Goal: Complete application form

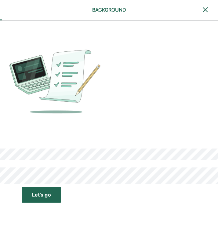
click at [31, 195] on button "Let’s go Save Let’s go" at bounding box center [41, 195] width 39 height 16
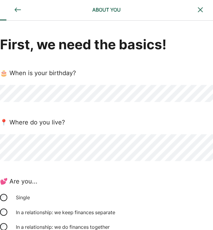
click at [165, 169] on div "First, we need the basics! 🎂 When is your birthday? 📍 Where do you live? 💕 Are …" at bounding box center [106, 181] width 213 height 293
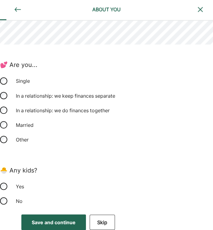
scroll to position [119, 0]
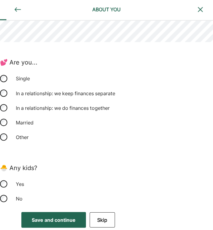
click at [7, 200] on div "No" at bounding box center [106, 198] width 213 height 15
click at [47, 219] on div "Save and continue" at bounding box center [54, 219] width 44 height 7
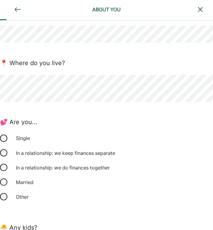
scroll to position [0, 0]
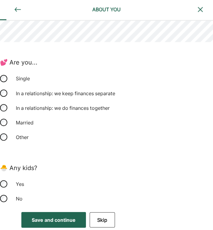
click at [46, 225] on button "Save and continue Save Save and continue" at bounding box center [53, 220] width 65 height 16
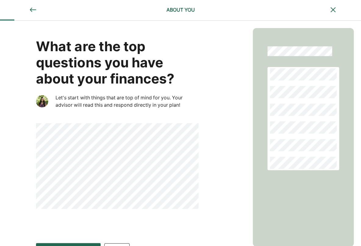
scroll to position [16, 0]
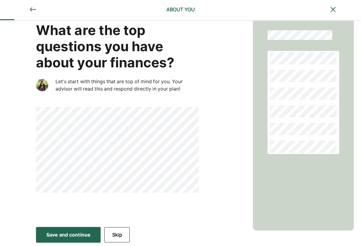
click at [70, 230] on button "Save and continue Save Save and continue" at bounding box center [68, 235] width 65 height 16
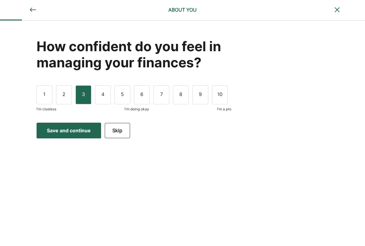
click at [82, 98] on div "3" at bounding box center [84, 94] width 16 height 19
click at [96, 109] on div "I'm clueless I'm doing okay I'm a pro" at bounding box center [134, 107] width 195 height 7
click at [76, 125] on button "Save and continue Save Save and continue" at bounding box center [69, 130] width 65 height 16
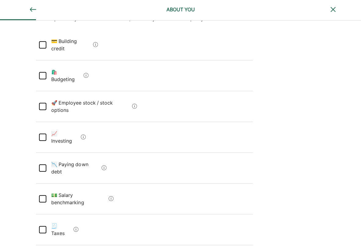
scroll to position [71, 0]
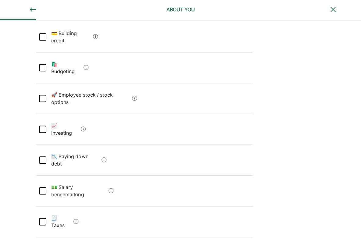
click at [44, 156] on div at bounding box center [42, 159] width 7 height 7
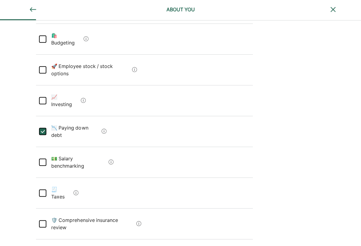
scroll to position [151, 0]
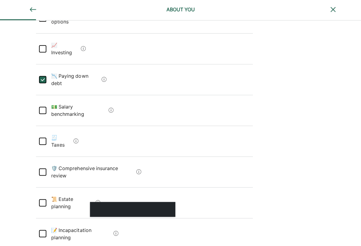
click at [96, 202] on div at bounding box center [132, 209] width 85 height 15
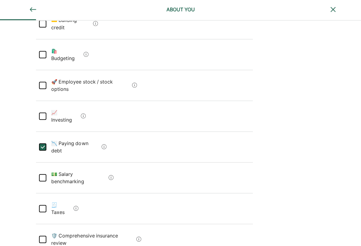
scroll to position [53, 0]
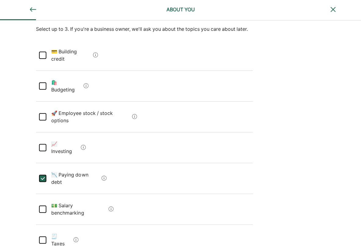
click at [38, 73] on div "🛍️ Budgeting" at bounding box center [144, 86] width 216 height 31
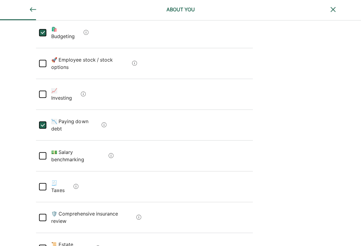
scroll to position [135, 0]
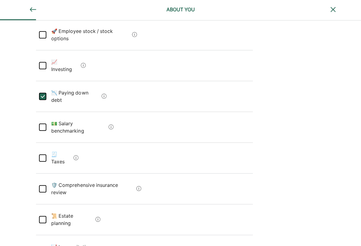
click at [29, 119] on div "What personal financial topics are important to you? Select up to 3. If you're …" at bounding box center [180, 108] width 361 height 445
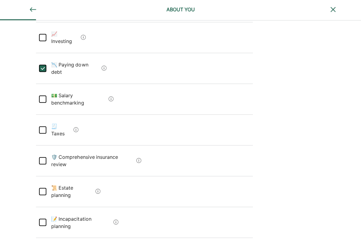
scroll to position [170, 0]
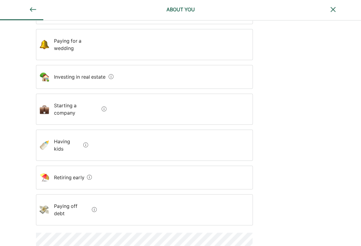
scroll to position [120, 0]
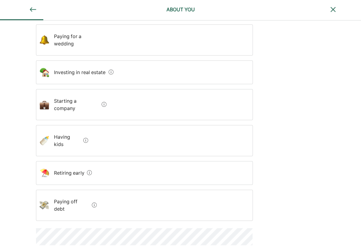
click at [62, 193] on debt "Paying off debt" at bounding box center [69, 205] width 40 height 24
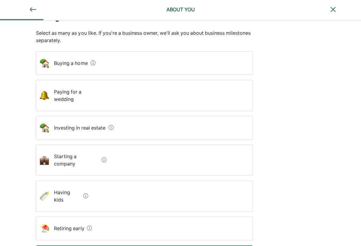
scroll to position [61, 0]
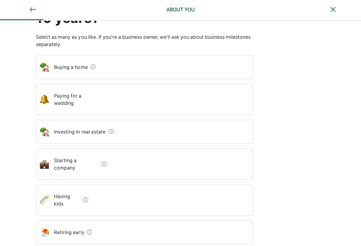
click at [76, 69] on home "Buying a home" at bounding box center [68, 67] width 39 height 17
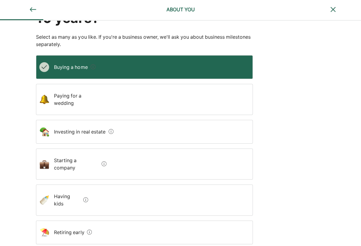
click at [69, 123] on estate "Investing in real estate" at bounding box center [77, 131] width 57 height 17
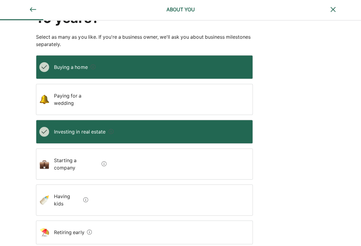
click at [68, 188] on kids "Having kids" at bounding box center [65, 200] width 32 height 24
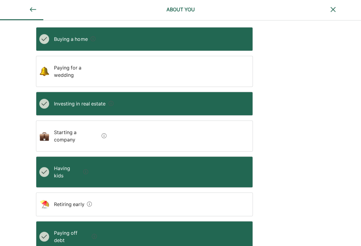
scroll to position [120, 0]
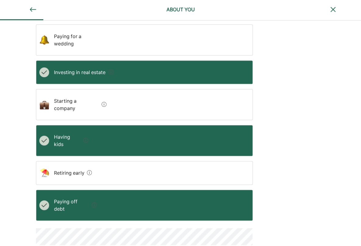
click at [62, 164] on early "Retiring early" at bounding box center [66, 172] width 35 height 17
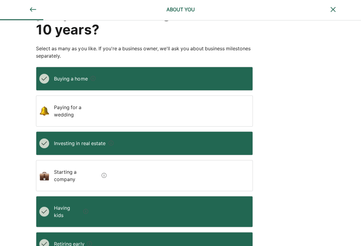
scroll to position [112, 0]
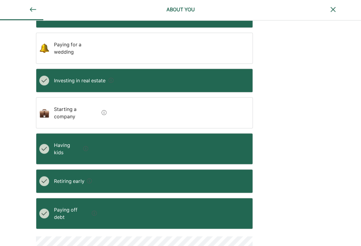
click at [121, 169] on div "Retiring early" at bounding box center [144, 181] width 216 height 24
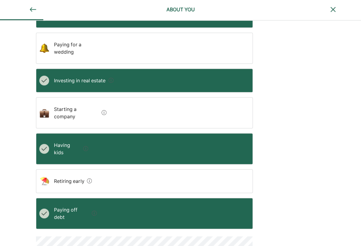
click at [217, 154] on div "What personal milestones do you picture reaching in the next 10 years? Select a…" at bounding box center [180, 85] width 361 height 352
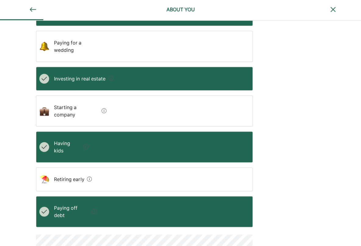
scroll to position [120, 0]
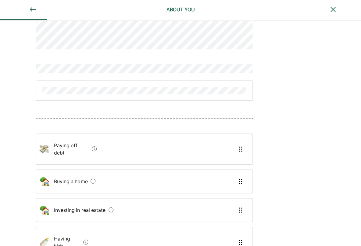
scroll to position [24, 0]
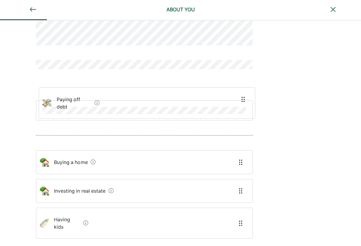
drag, startPoint x: 122, startPoint y: 141, endPoint x: 123, endPoint y: 105, distance: 36.3
click at [123, 105] on div "Paying off debt Buying a home Investing in real estate Having kids" at bounding box center [144, 133] width 216 height 269
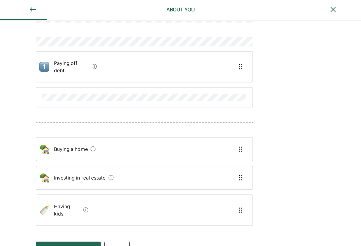
scroll to position [42, 0]
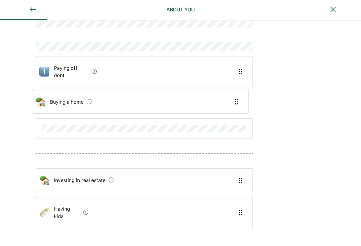
drag, startPoint x: 114, startPoint y: 145, endPoint x: 111, endPoint y: 100, distance: 44.9
click at [111, 100] on div "Paying off debt Buying a home Investing in real estate Having kids" at bounding box center [144, 119] width 216 height 276
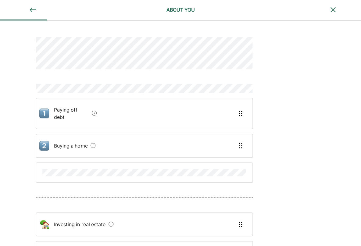
scroll to position [47, 0]
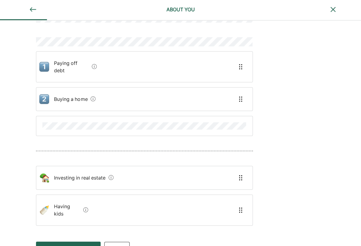
click at [217, 180] on div "Paying off debt Buying a home Investing in real estate Having kids" at bounding box center [180, 106] width 361 height 264
click at [58, 230] on div "Save and continue" at bounding box center [68, 249] width 44 height 7
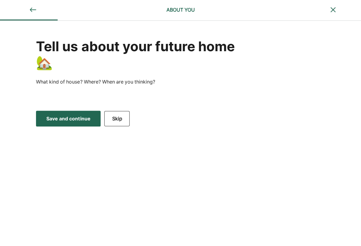
scroll to position [0, 0]
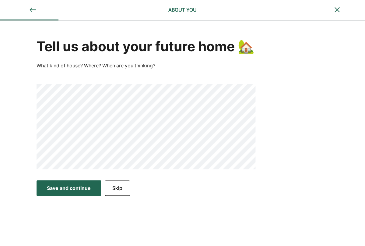
click at [82, 192] on div "Save and continue" at bounding box center [69, 187] width 44 height 7
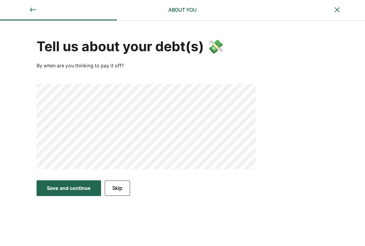
click at [83, 192] on button "Save and continue Save Save and continue" at bounding box center [69, 188] width 65 height 16
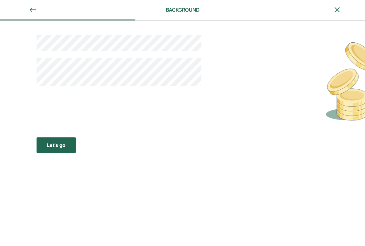
click at [54, 147] on div "Let’s go" at bounding box center [56, 144] width 19 height 7
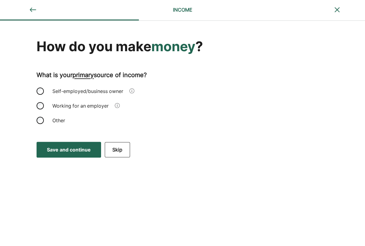
click at [57, 90] on div "Self-employed/business owner" at bounding box center [88, 91] width 78 height 15
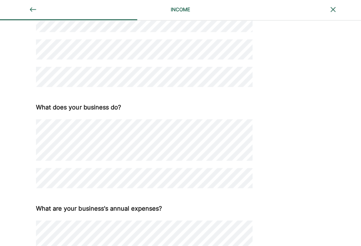
scroll to position [179, 0]
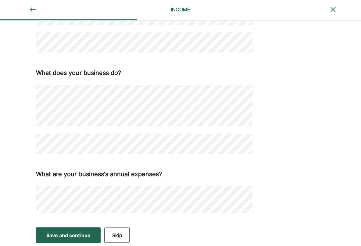
click at [73, 230] on div "Save and continue" at bounding box center [68, 234] width 44 height 7
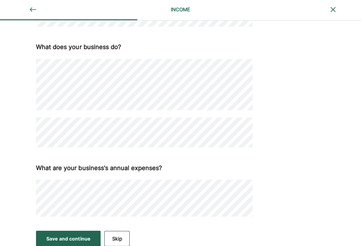
scroll to position [239, 0]
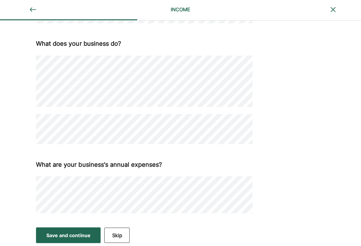
click at [120, 230] on button "Skip" at bounding box center [116, 234] width 25 height 15
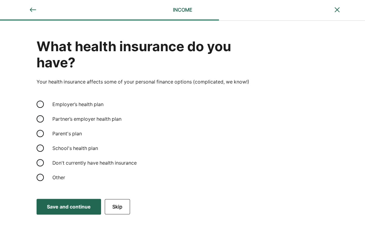
click at [54, 176] on div "Other" at bounding box center [79, 177] width 61 height 15
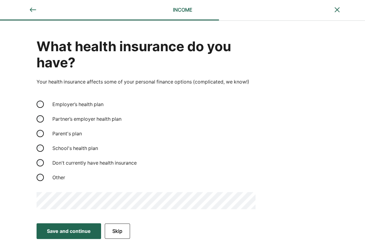
click at [66, 230] on div "Save and continue" at bounding box center [69, 230] width 44 height 7
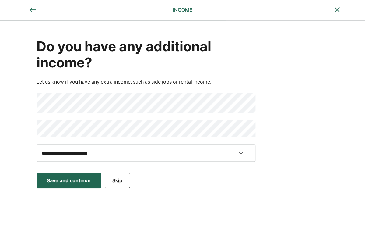
click at [119, 184] on button "Skip" at bounding box center [117, 180] width 25 height 15
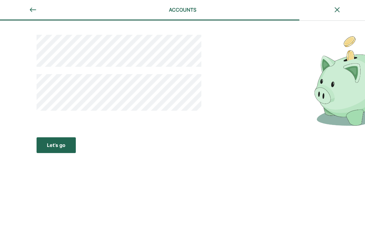
click at [62, 148] on div "Let’s go" at bounding box center [56, 144] width 19 height 7
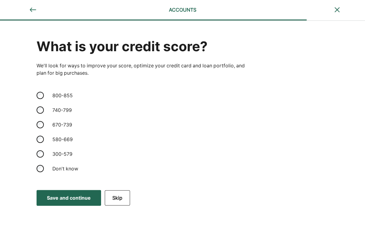
click at [57, 124] on div "670-739" at bounding box center [79, 124] width 61 height 15
click at [76, 204] on button "Save and continue Save Save and continue" at bounding box center [69, 198] width 65 height 16
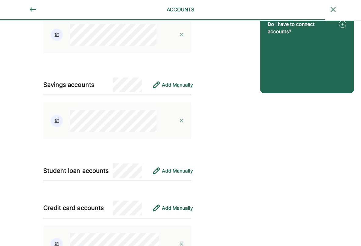
scroll to position [151, 0]
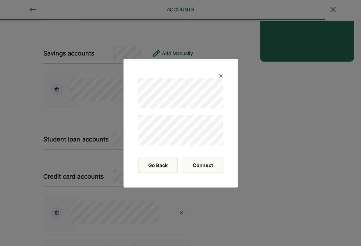
click at [200, 167] on button "Connect" at bounding box center [203, 165] width 41 height 15
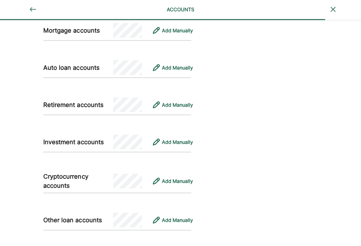
scroll to position [474, 0]
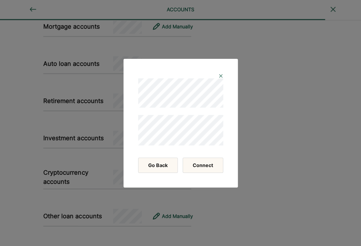
click at [204, 165] on button "Connect" at bounding box center [203, 165] width 41 height 15
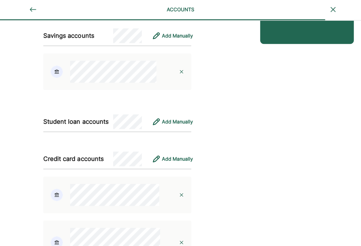
scroll to position [107, 0]
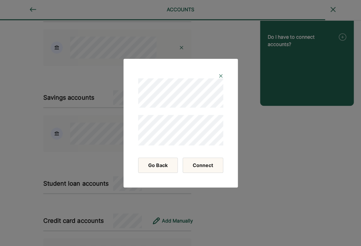
click at [215, 162] on button "Connect" at bounding box center [203, 165] width 41 height 15
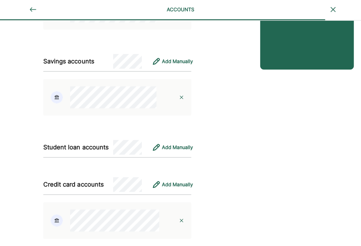
scroll to position [170, 0]
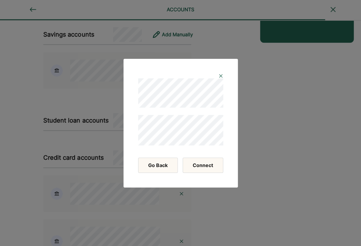
click at [204, 170] on button "Connect" at bounding box center [203, 165] width 41 height 15
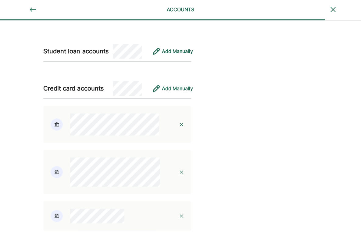
scroll to position [223, 0]
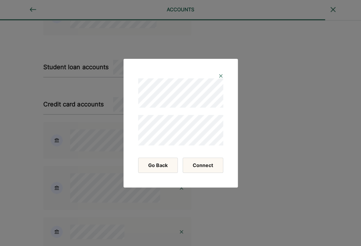
click at [199, 172] on button "Connect" at bounding box center [203, 165] width 41 height 15
click at [195, 162] on button "Connect" at bounding box center [203, 165] width 41 height 15
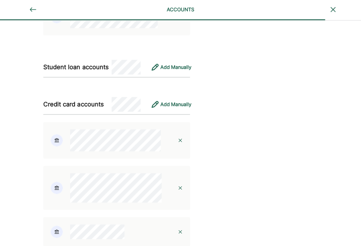
click at [217, 178] on div "Frequently Asked Questions Is this safe/encrypted/secure? Having trouble connec…" at bounding box center [306, 173] width 110 height 751
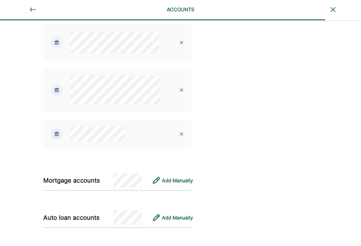
scroll to position [548, 0]
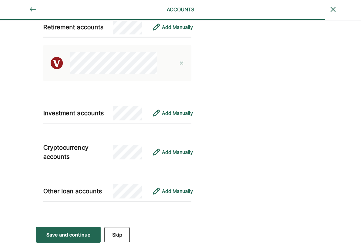
click at [60, 228] on button "Save and continue Save Save and continue" at bounding box center [68, 235] width 65 height 16
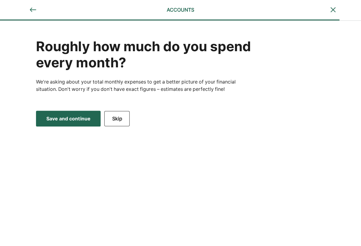
scroll to position [0, 0]
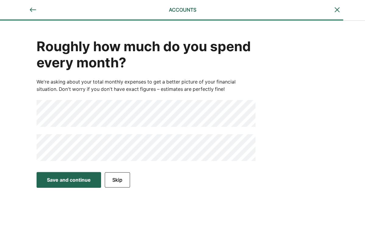
click at [53, 178] on div "Save and continue" at bounding box center [69, 179] width 44 height 7
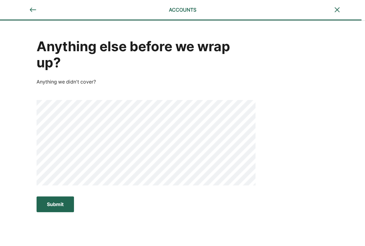
click at [59, 203] on div "Submit" at bounding box center [55, 203] width 17 height 7
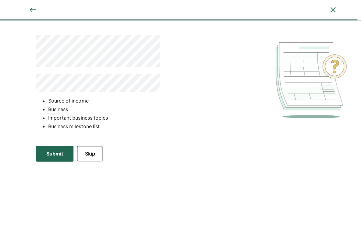
click at [92, 157] on button "Skip" at bounding box center [89, 153] width 25 height 15
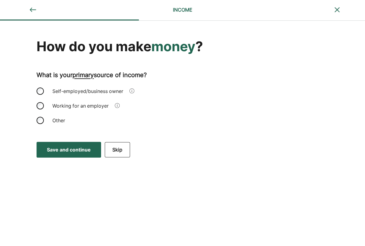
click at [72, 91] on div "Self-employed/business owner" at bounding box center [88, 91] width 78 height 15
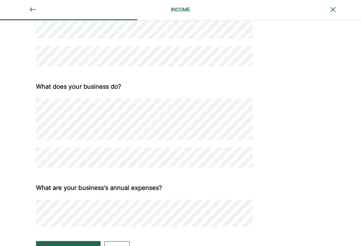
scroll to position [179, 0]
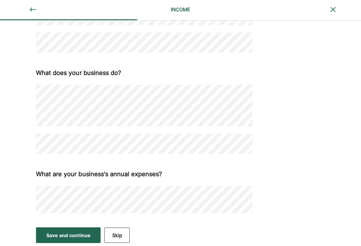
click at [52, 230] on div "Save and continue" at bounding box center [68, 234] width 44 height 7
click at [73, 230] on button "Save and continue Save Save and continue" at bounding box center [68, 235] width 65 height 16
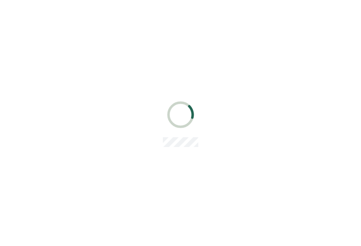
scroll to position [0, 0]
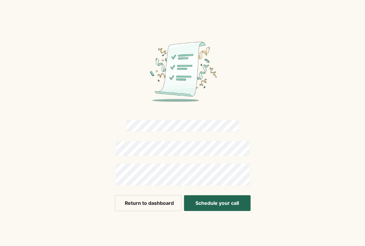
click at [136, 198] on button "Return to dashboard" at bounding box center [148, 203] width 67 height 16
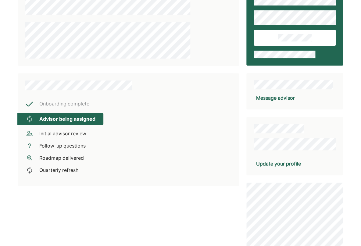
scroll to position [58, 0]
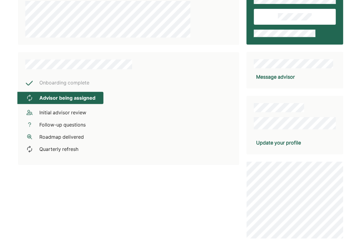
click at [217, 141] on div "Update your profile" at bounding box center [278, 142] width 45 height 7
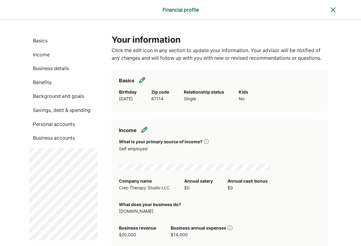
click at [51, 111] on p "Savings, debt & spending" at bounding box center [63, 110] width 68 height 8
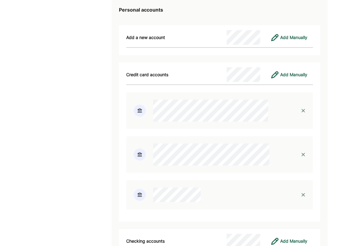
scroll to position [1287, 0]
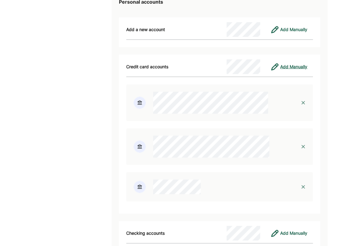
click at [217, 70] on div "Add Manually" at bounding box center [293, 66] width 27 height 7
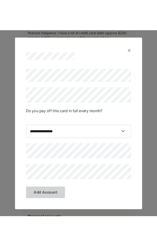
scroll to position [1495, 0]
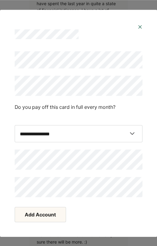
click at [87, 115] on div "Do you pay off this card in full every month?" at bounding box center [78, 107] width 127 height 22
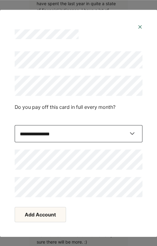
select select "*****"
click option "**" at bounding box center [0, 0] width 0 height 0
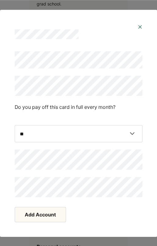
scroll to position [1544, 0]
click at [42, 214] on button "Add Account" at bounding box center [40, 214] width 51 height 15
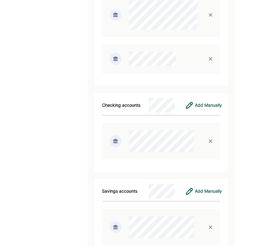
scroll to position [1526, 0]
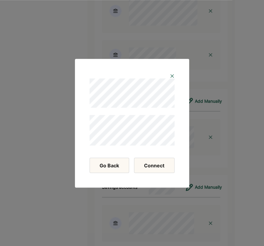
click at [166, 165] on button "Connect" at bounding box center [154, 165] width 41 height 15
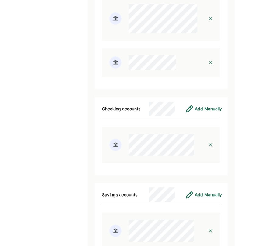
scroll to position [1514, 0]
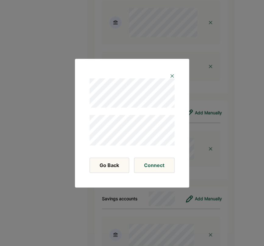
click at [172, 75] on img at bounding box center [172, 75] width 5 height 5
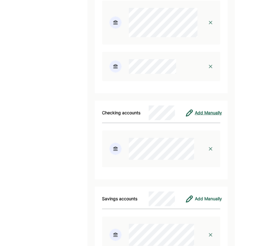
click at [210, 116] on div "Add Manually" at bounding box center [208, 112] width 27 height 7
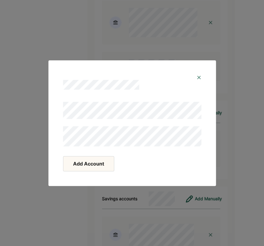
click at [73, 160] on button "Add Account" at bounding box center [88, 163] width 51 height 15
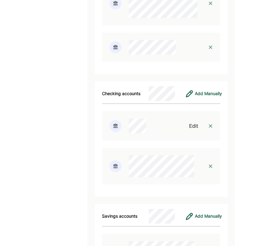
scroll to position [1637, 0]
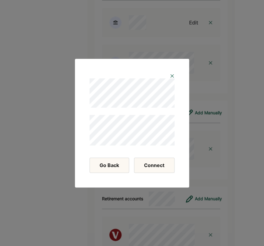
click at [155, 165] on button "Connect" at bounding box center [154, 165] width 41 height 15
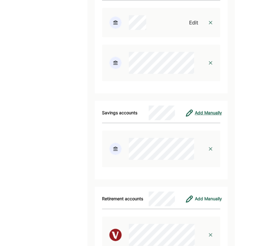
click at [213, 116] on div "Add Manually" at bounding box center [208, 112] width 27 height 7
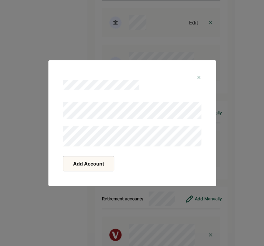
click at [76, 161] on button "Add Account" at bounding box center [88, 163] width 51 height 15
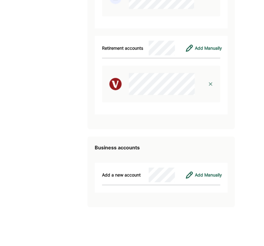
scroll to position [1844, 0]
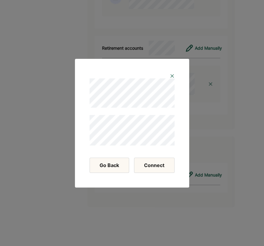
click at [161, 167] on button "Connect" at bounding box center [154, 165] width 41 height 15
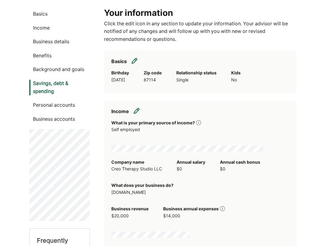
scroll to position [0, 0]
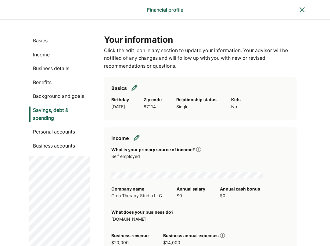
click at [35, 43] on p "Basics" at bounding box center [59, 41] width 61 height 8
click at [217, 9] on img at bounding box center [301, 9] width 7 height 7
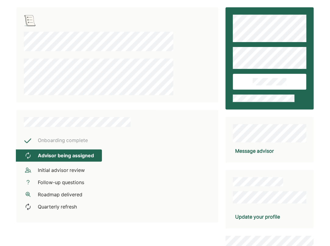
click at [189, 34] on div at bounding box center [116, 54] width 201 height 95
click at [188, 34] on div at bounding box center [116, 54] width 201 height 95
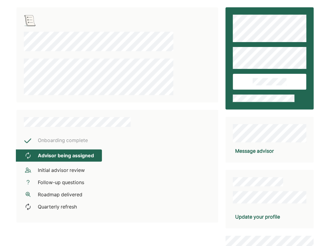
click at [188, 34] on div at bounding box center [116, 54] width 201 height 95
